Goal: Obtain resource: Obtain resource

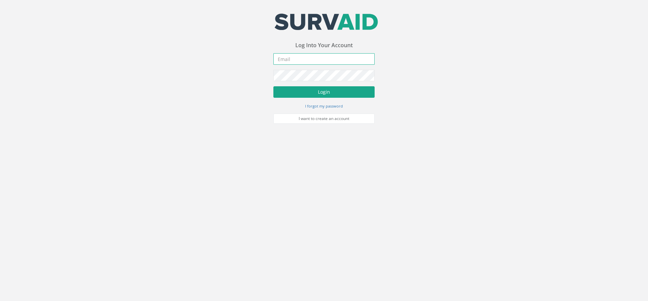
type input "[PERSON_NAME][EMAIL_ADDRESS][PERSON_NAME][DOMAIN_NAME]"
click at [313, 87] on button "Login" at bounding box center [323, 91] width 101 height 11
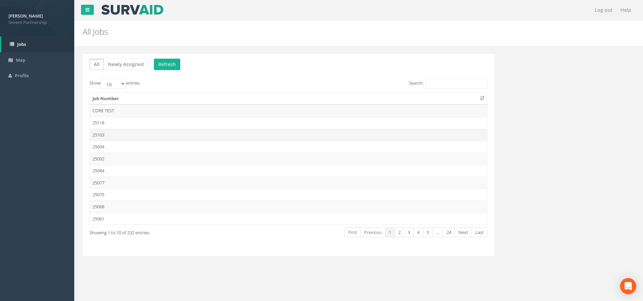
click at [231, 135] on td "25103" at bounding box center [288, 135] width 397 height 12
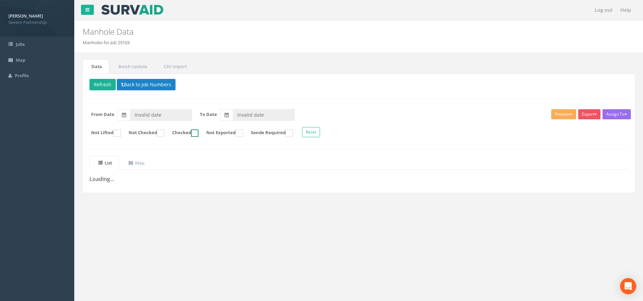
type input "[DATE]"
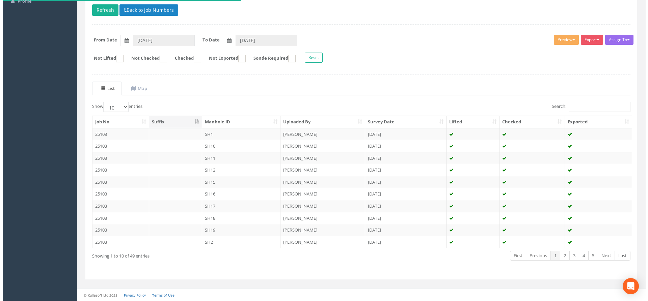
scroll to position [75, 0]
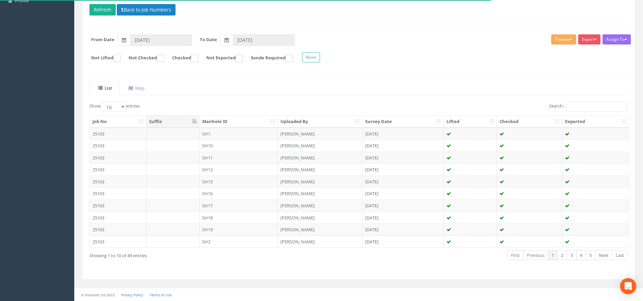
click at [584, 46] on div "Export SP Manhole SP Omni Heathrow United Utilities SurvAid IC SurvAid Manhole …" at bounding box center [590, 40] width 24 height 12
click at [584, 43] on button "Export" at bounding box center [589, 39] width 22 height 10
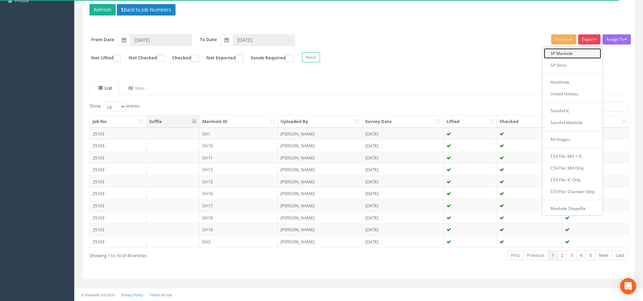
click at [559, 53] on link "SP Manhole" at bounding box center [572, 53] width 57 height 10
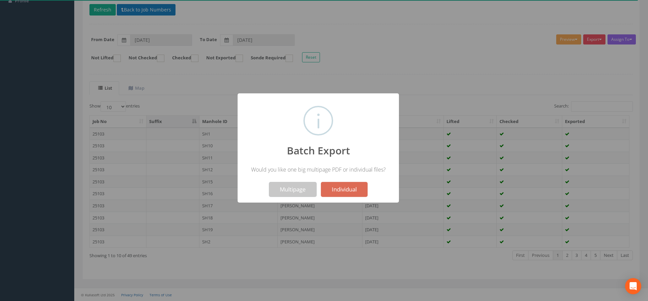
click at [303, 189] on button "Multipage" at bounding box center [293, 189] width 48 height 15
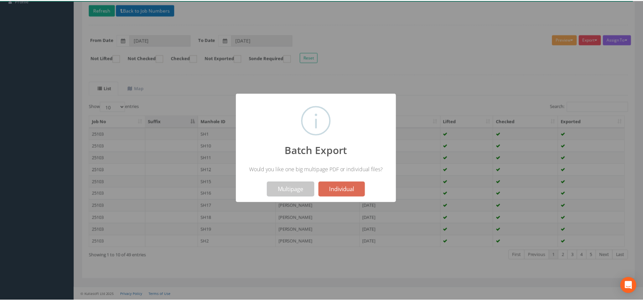
scroll to position [96, 0]
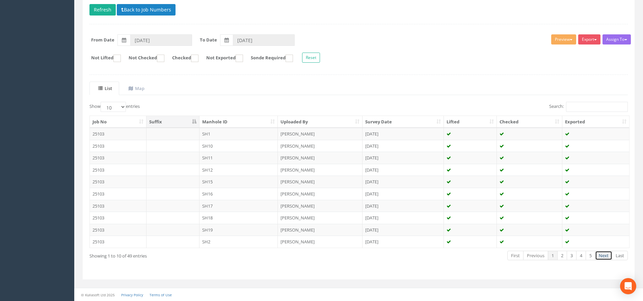
click at [604, 259] on link "Next" at bounding box center [603, 256] width 17 height 10
click at [604, 260] on link "Next" at bounding box center [603, 256] width 17 height 10
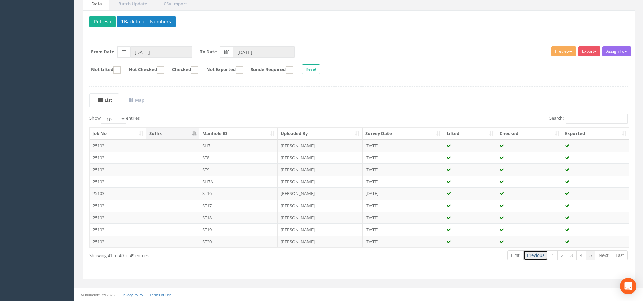
click at [532, 258] on link "Previous" at bounding box center [535, 256] width 25 height 10
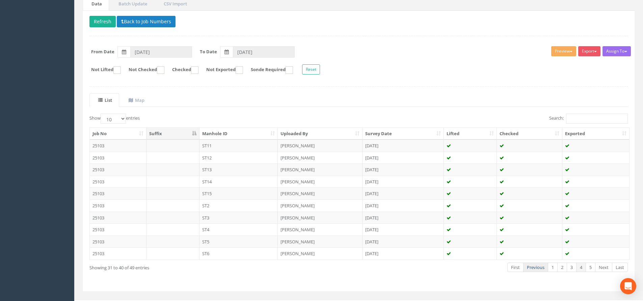
click at [537, 267] on link "Previous" at bounding box center [535, 268] width 25 height 10
click at [241, 133] on th "Manhole ID" at bounding box center [238, 134] width 79 height 12
